Goal: Information Seeking & Learning: Learn about a topic

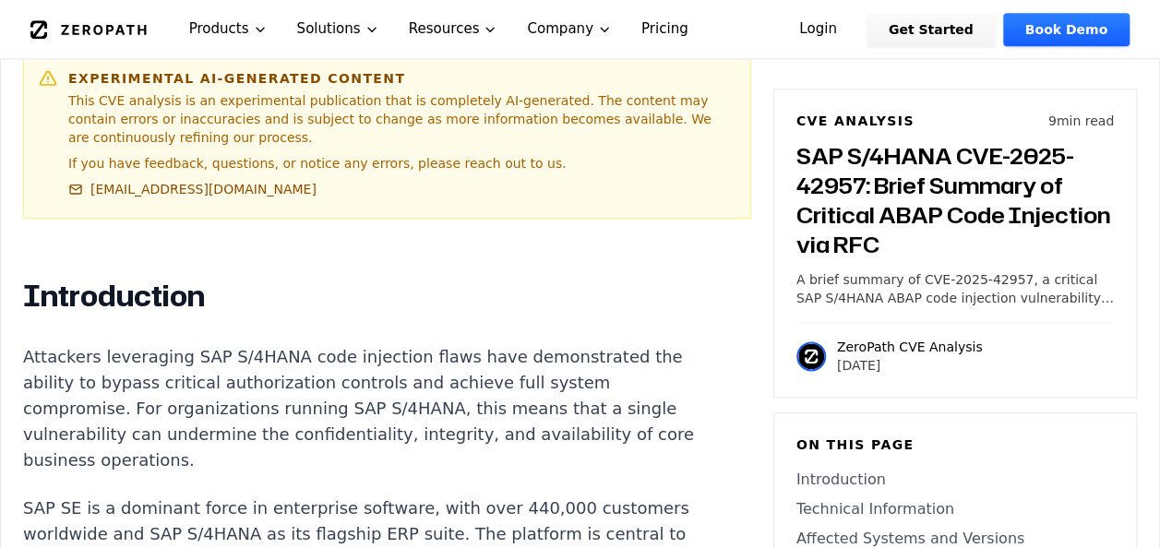
scroll to position [1002, 0]
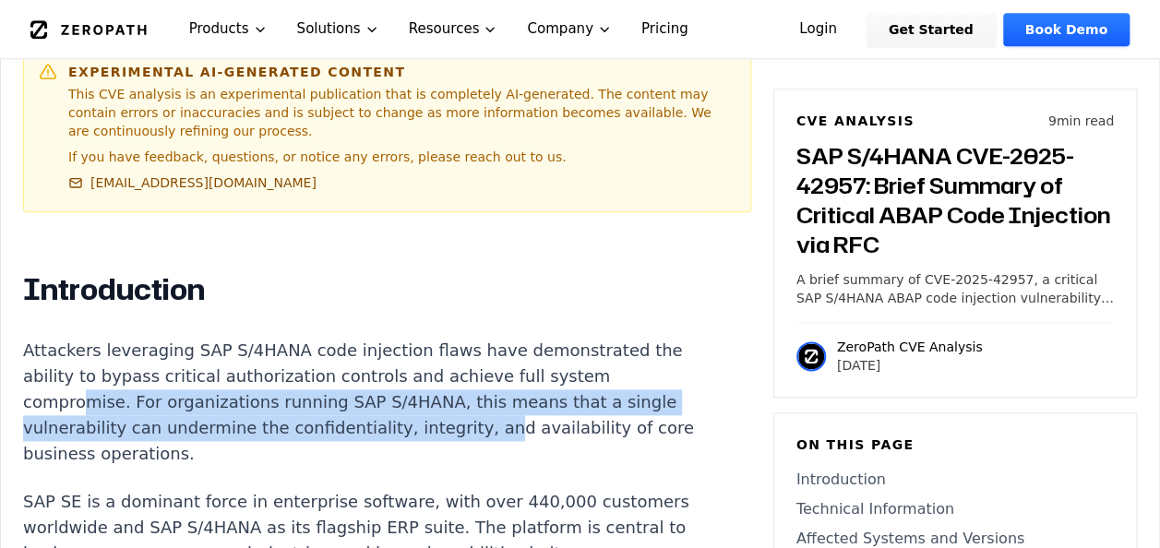
drag, startPoint x: 87, startPoint y: 377, endPoint x: 459, endPoint y: 401, distance: 372.8
click at [459, 401] on p "Attackers leveraging SAP S/4HANA code injection flaws have demonstrated the abi…" at bounding box center [366, 402] width 687 height 129
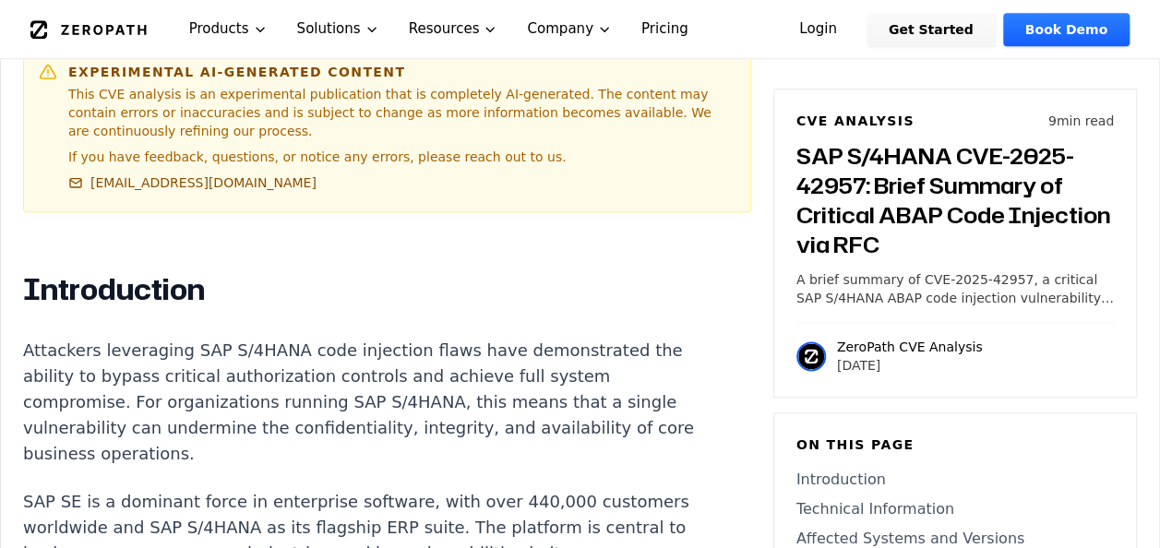
drag, startPoint x: 459, startPoint y: 401, endPoint x: 390, endPoint y: 414, distance: 70.4
click at [390, 414] on p "Attackers leveraging SAP S/4HANA code injection flaws have demonstrated the abi…" at bounding box center [366, 402] width 687 height 129
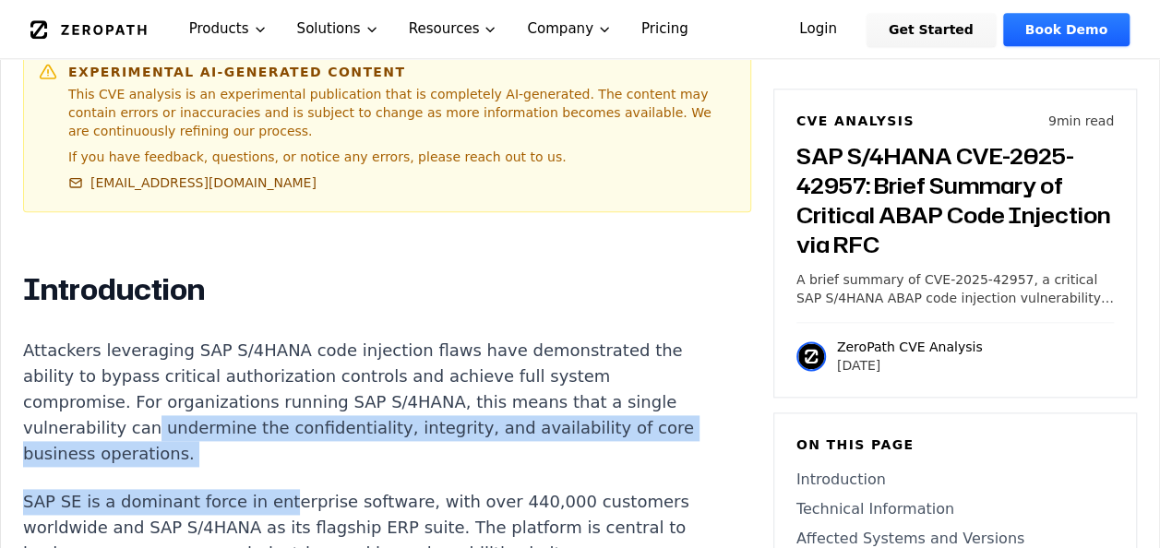
drag, startPoint x: 138, startPoint y: 405, endPoint x: 268, endPoint y: 453, distance: 137.9
click at [259, 408] on p "Attackers leveraging SAP S/4HANA code injection flaws have demonstrated the abi…" at bounding box center [366, 402] width 687 height 129
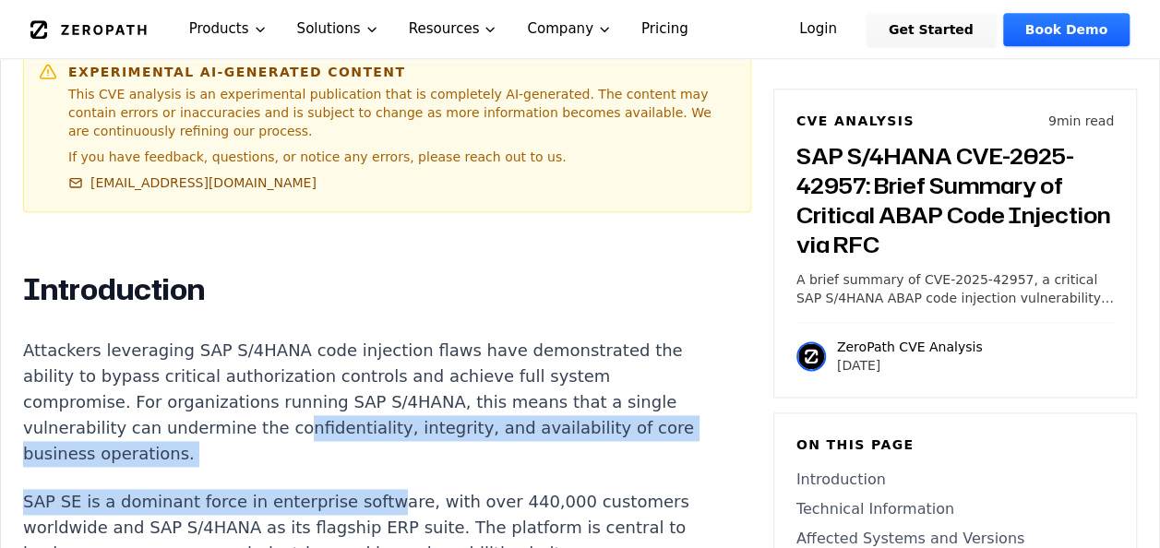
drag, startPoint x: 275, startPoint y: 397, endPoint x: 354, endPoint y: 447, distance: 93.0
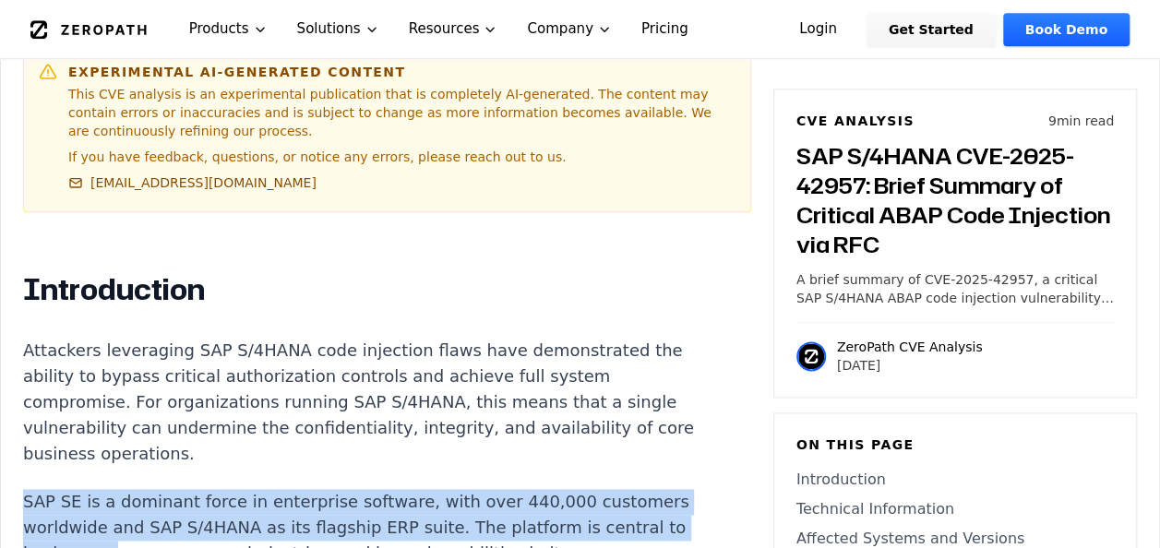
drag, startPoint x: 24, startPoint y: 473, endPoint x: 182, endPoint y: 527, distance: 167.0
click at [182, 527] on p "SAP SE is a dominant force in enterprise software, with over 440,000 customers …" at bounding box center [366, 540] width 687 height 103
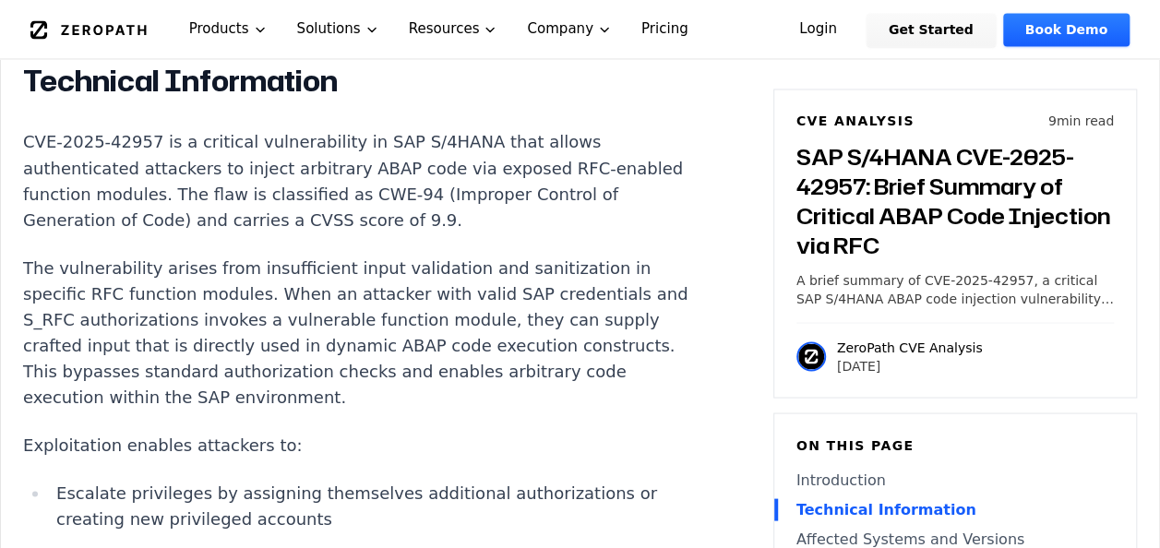
scroll to position [1587, 0]
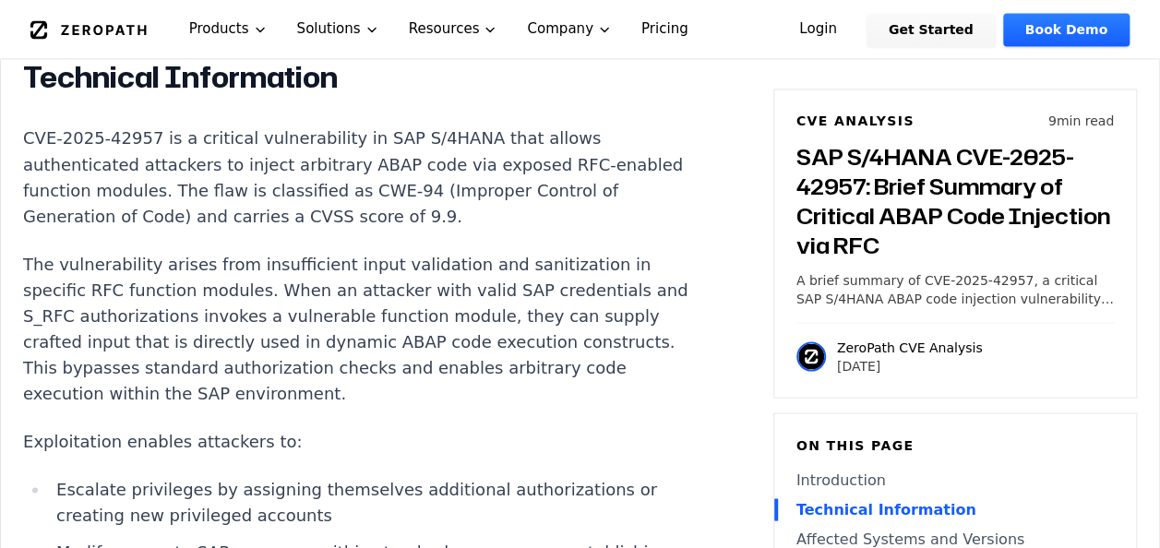
click at [209, 251] on p "The vulnerability arises from insufficient input validation and sanitization in…" at bounding box center [366, 328] width 687 height 155
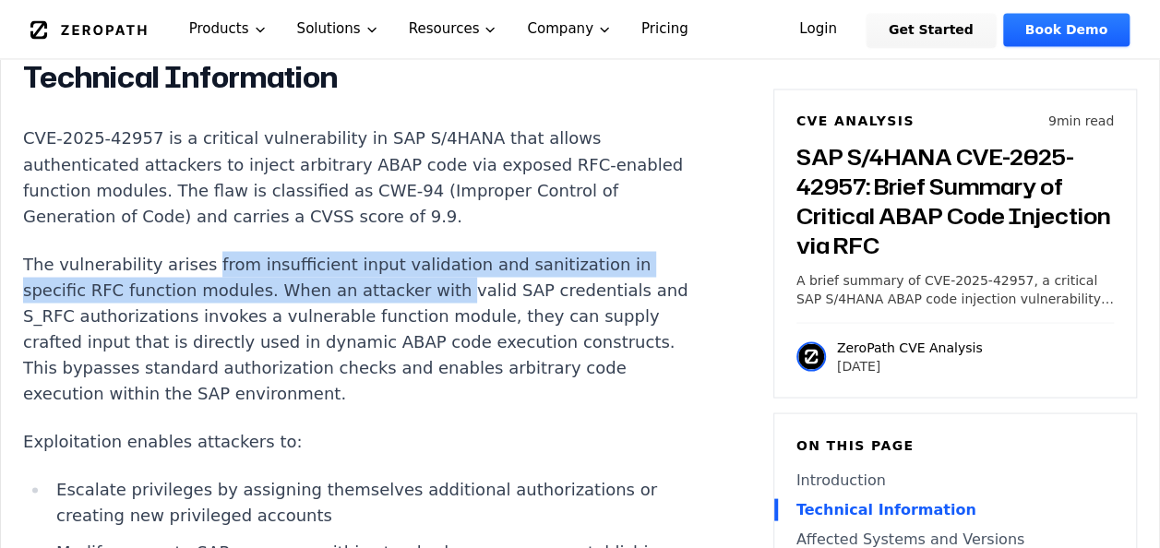
drag, startPoint x: 209, startPoint y: 222, endPoint x: 413, endPoint y: 258, distance: 207.3
click at [413, 258] on p "The vulnerability arises from insufficient input validation and sanitization in…" at bounding box center [366, 328] width 687 height 155
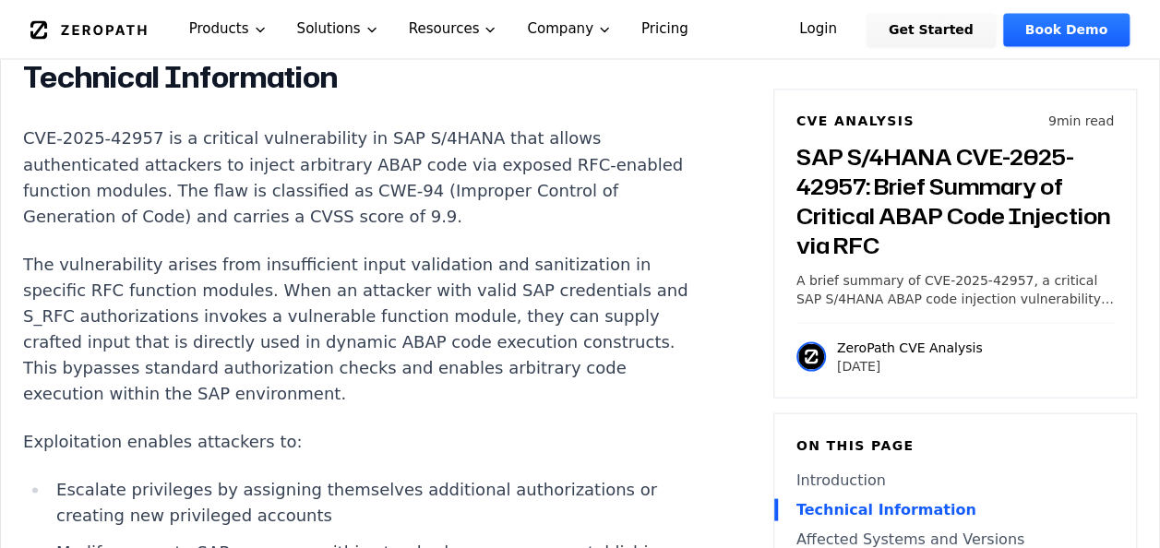
drag, startPoint x: 413, startPoint y: 258, endPoint x: 352, endPoint y: 330, distance: 94.3
click at [352, 330] on p "The vulnerability arises from insufficient input validation and sanitization in…" at bounding box center [366, 328] width 687 height 155
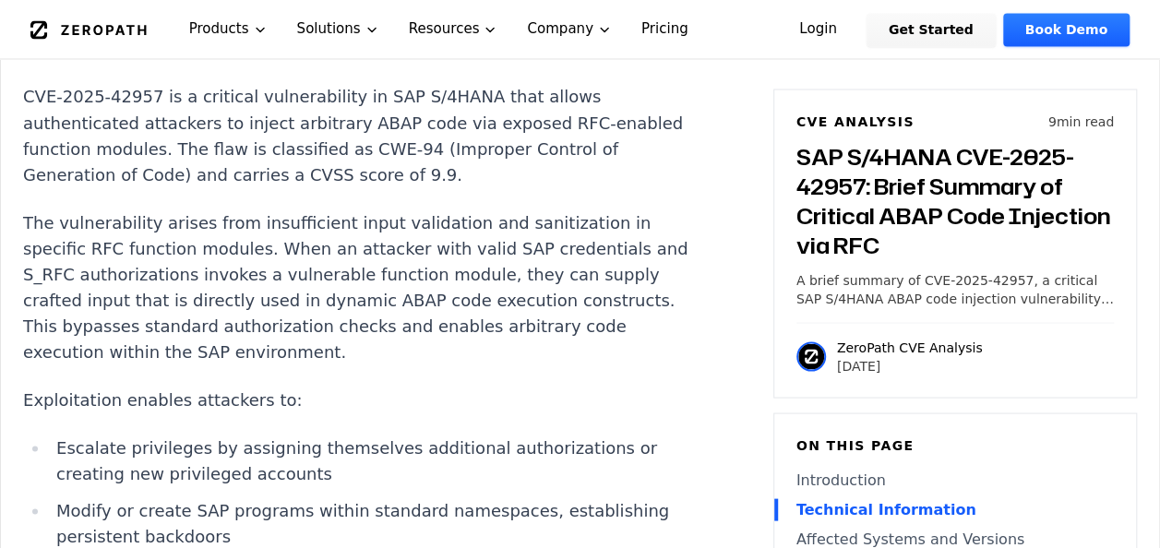
scroll to position [1629, 0]
click at [20, 6] on nav "ZeroPath Products Solutions Resources Company Pricing Login Get Started Book De…" at bounding box center [580, 29] width 1160 height 58
